Goal: Task Accomplishment & Management: Use online tool/utility

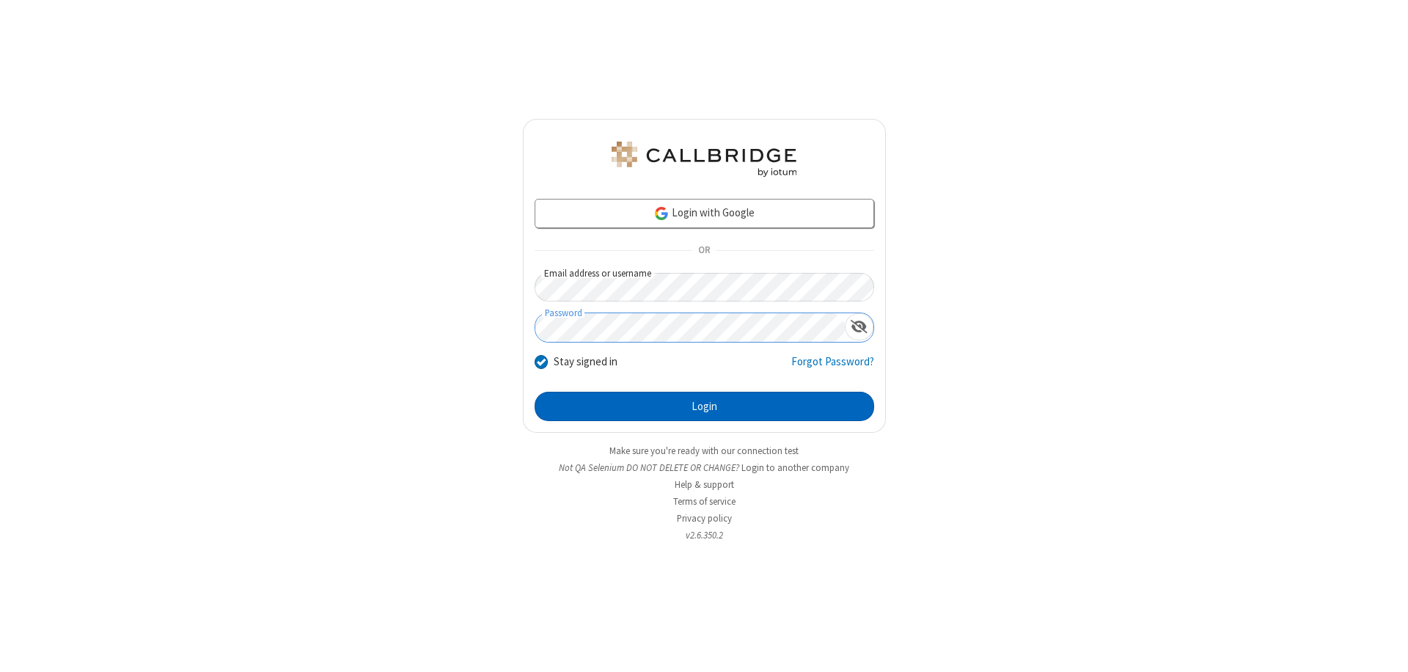
click at [704, 406] on button "Login" at bounding box center [704, 406] width 339 height 29
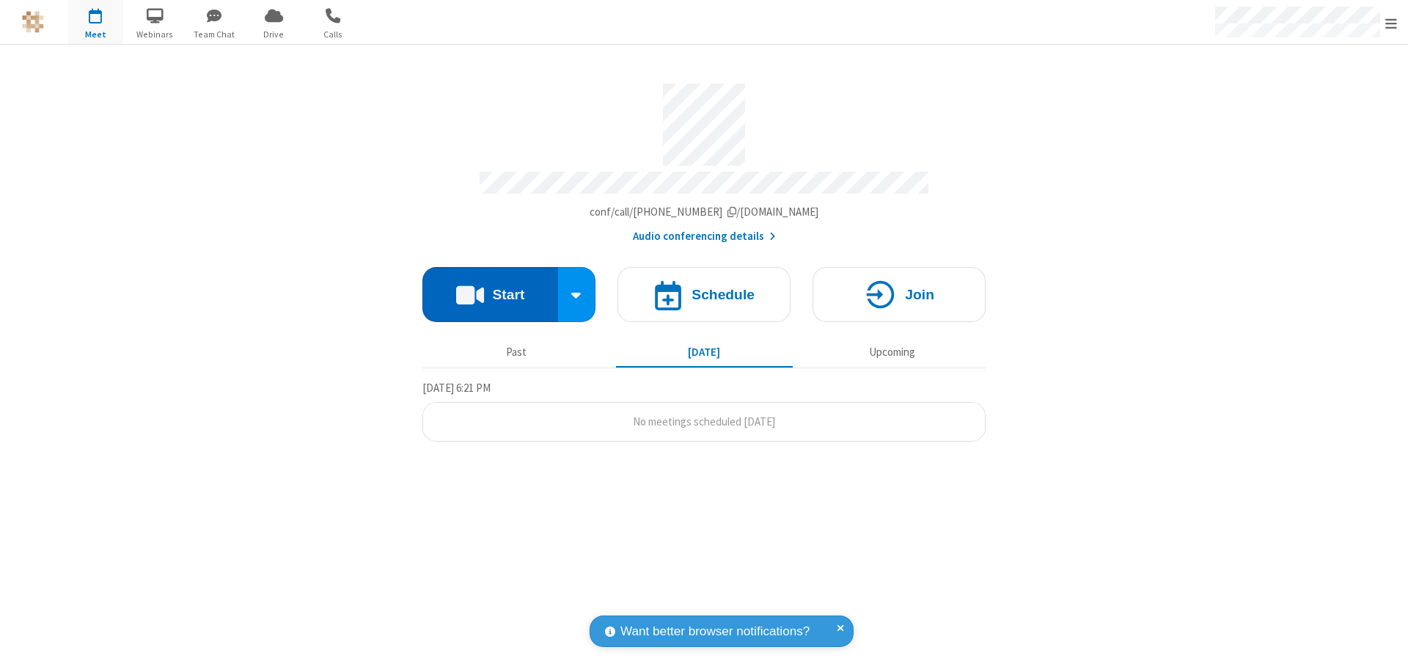
click at [490, 287] on button "Start" at bounding box center [490, 294] width 136 height 55
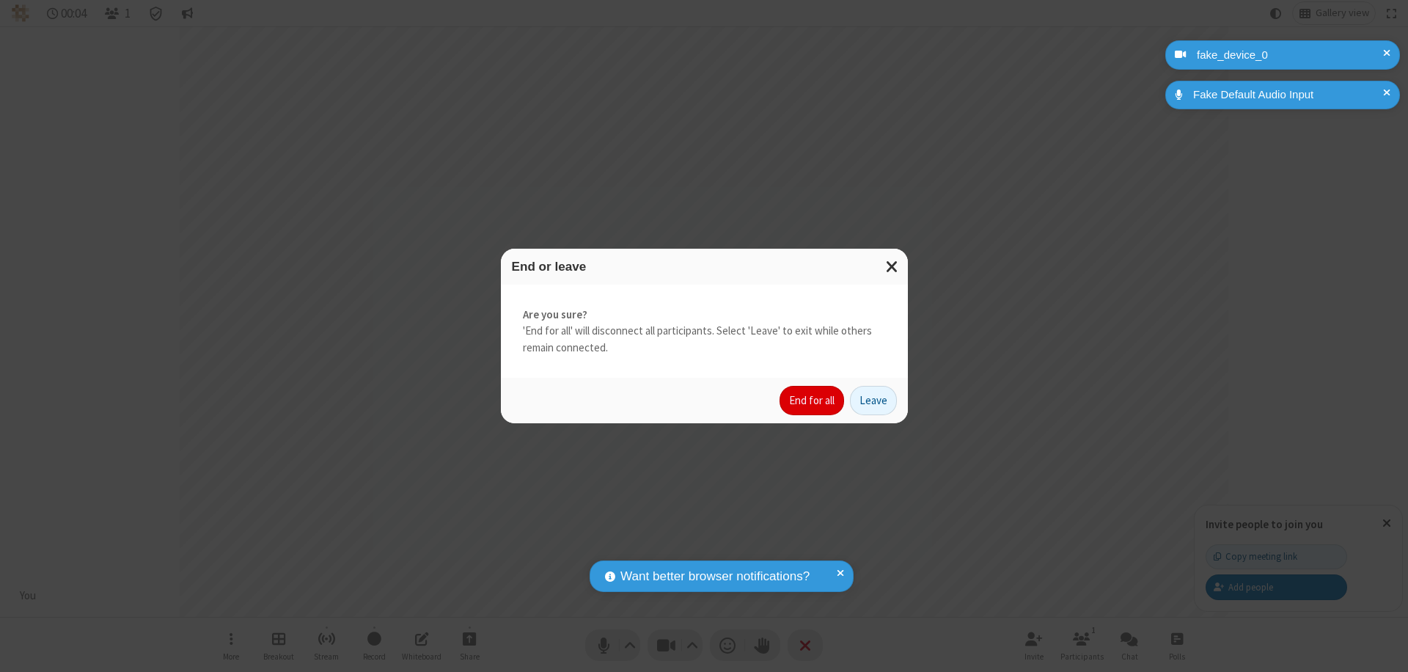
click at [812, 400] on button "End for all" at bounding box center [811, 400] width 65 height 29
